Goal: Information Seeking & Learning: Learn about a topic

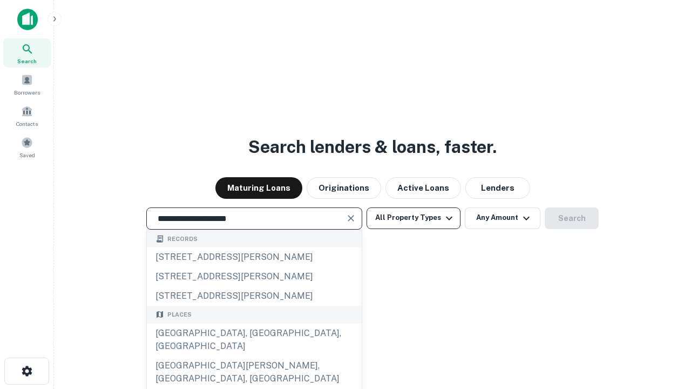
click at [254, 356] on div "[GEOGRAPHIC_DATA], [GEOGRAPHIC_DATA], [GEOGRAPHIC_DATA]" at bounding box center [254, 339] width 215 height 32
click at [413, 217] on button "All Property Types" at bounding box center [413, 218] width 94 height 22
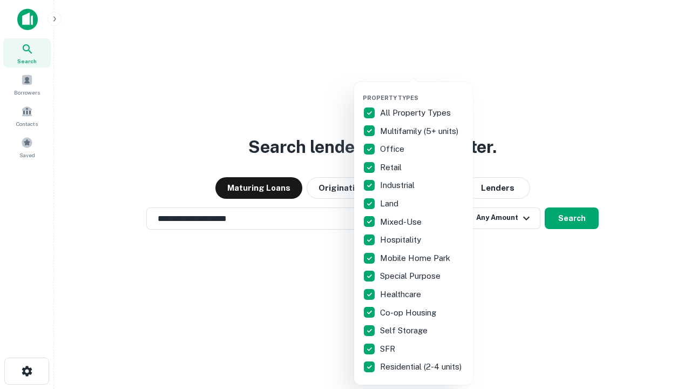
type input "**********"
click at [422, 91] on button "button" at bounding box center [422, 91] width 119 height 1
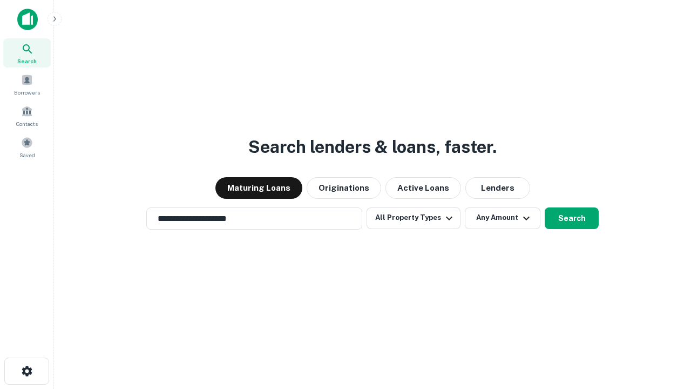
scroll to position [17, 0]
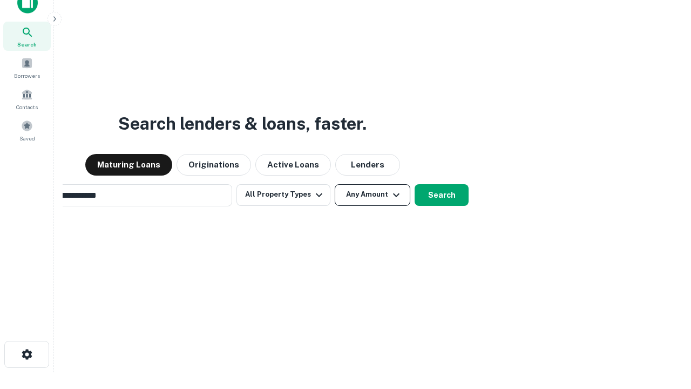
click at [335, 184] on button "Any Amount" at bounding box center [373, 195] width 76 height 22
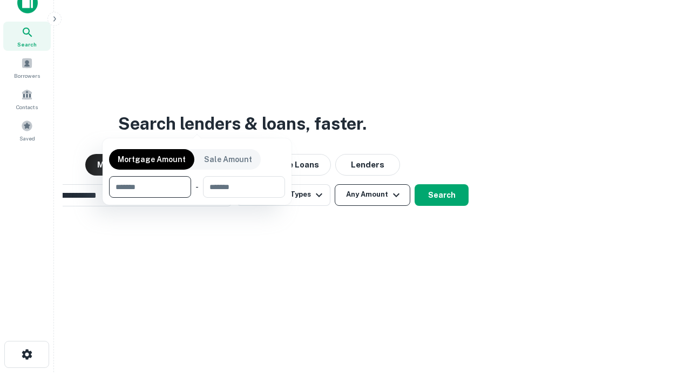
scroll to position [17, 0]
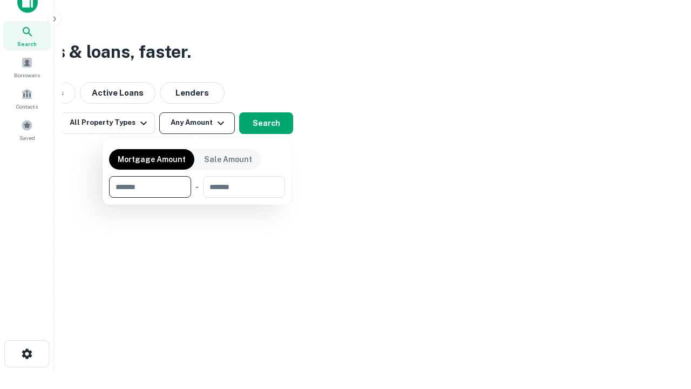
type input "*******"
click at [197, 198] on button "button" at bounding box center [197, 198] width 176 height 1
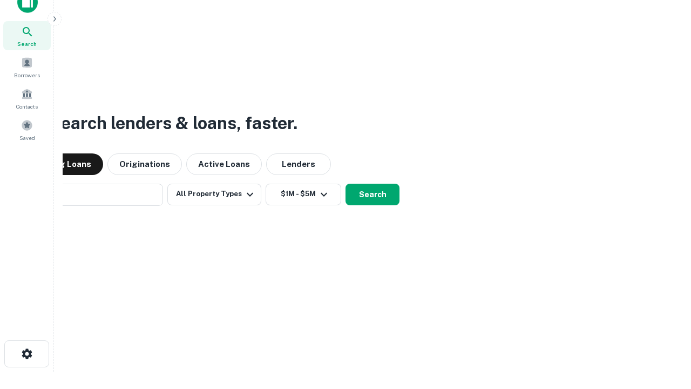
scroll to position [17, 0]
click at [345, 184] on button "Search" at bounding box center [372, 195] width 54 height 22
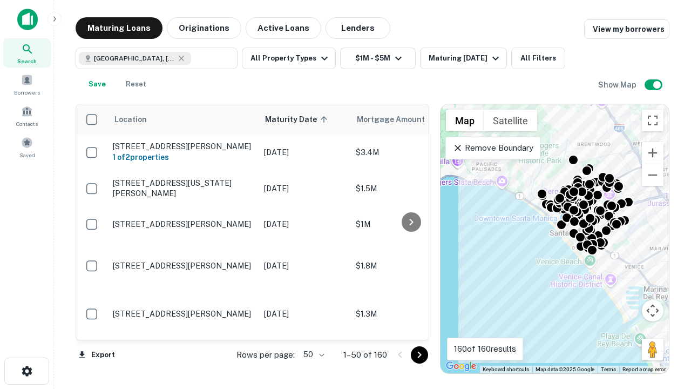
click at [312, 354] on body "Search Borrowers Contacts Saved Maturing Loans Originations Active Loans Lender…" at bounding box center [345, 194] width 691 height 389
click at [312, 327] on li "25" at bounding box center [312, 326] width 31 height 19
